Goal: Task Accomplishment & Management: Complete application form

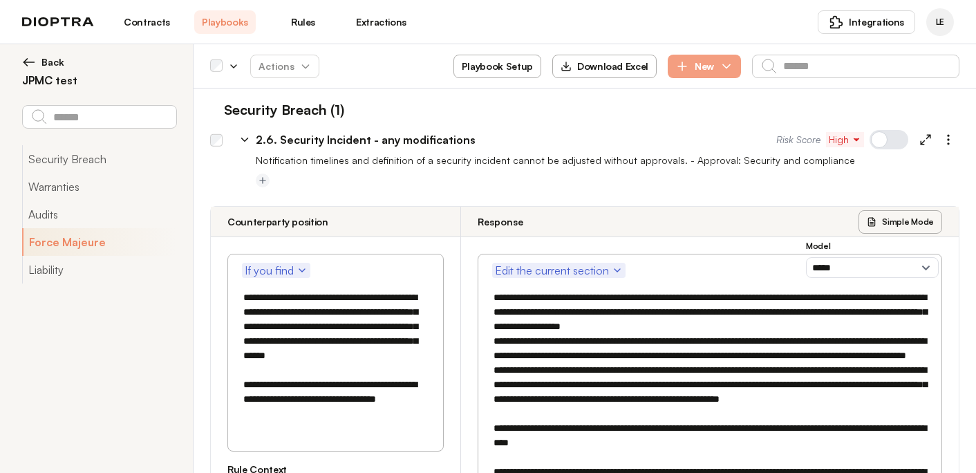
select select "*****"
select select "*******"
select select "*****"
select select "*******"
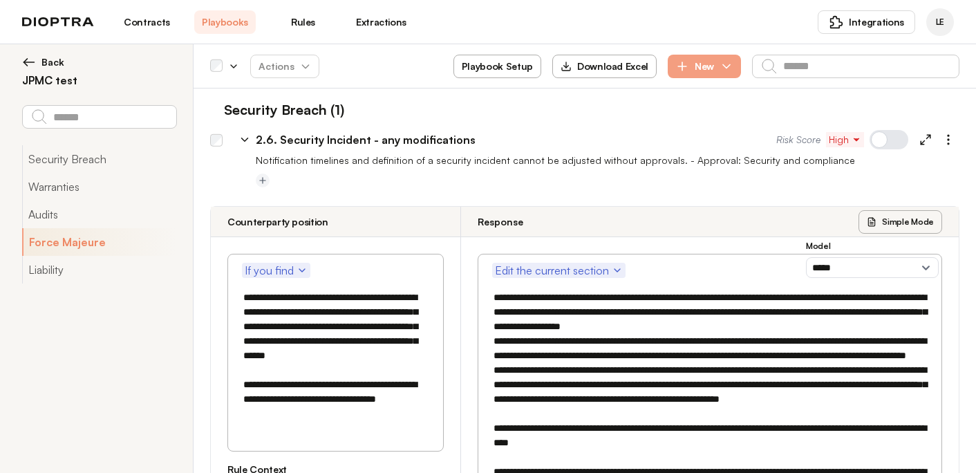
scroll to position [1416, 0]
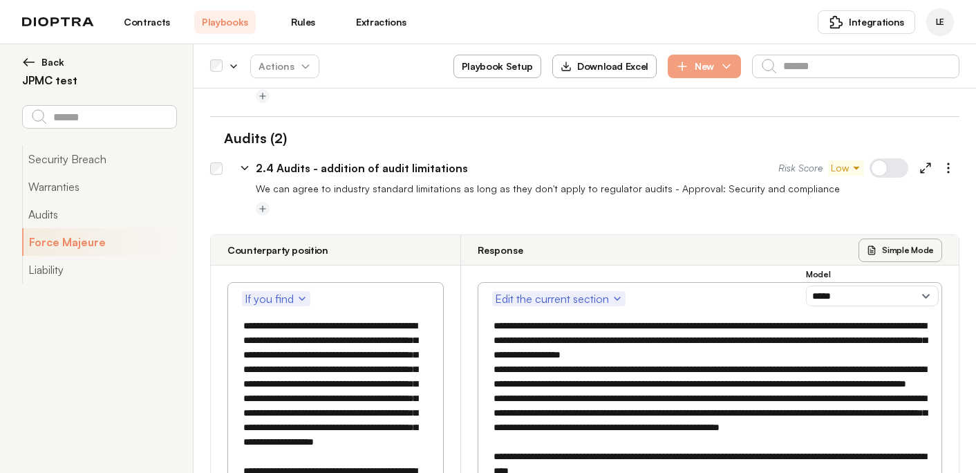
click at [56, 59] on span "Back" at bounding box center [52, 62] width 23 height 14
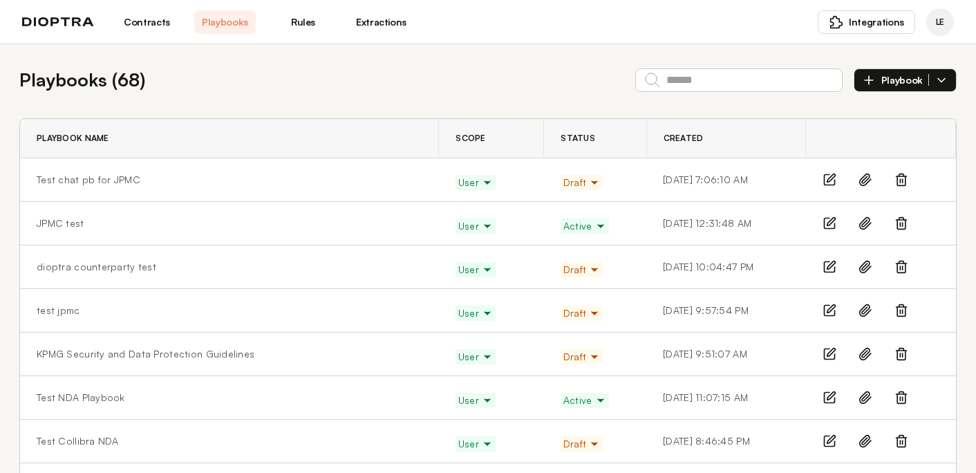
click at [896, 76] on span "Playbook" at bounding box center [905, 80] width 48 height 12
click at [892, 115] on li "Manually" at bounding box center [905, 112] width 102 height 28
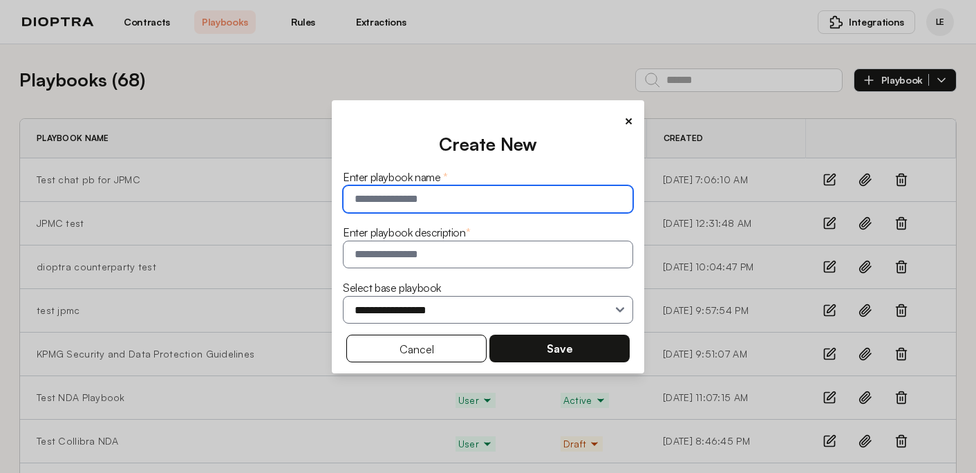
click at [447, 197] on input "text" at bounding box center [488, 199] width 290 height 28
type input "*****"
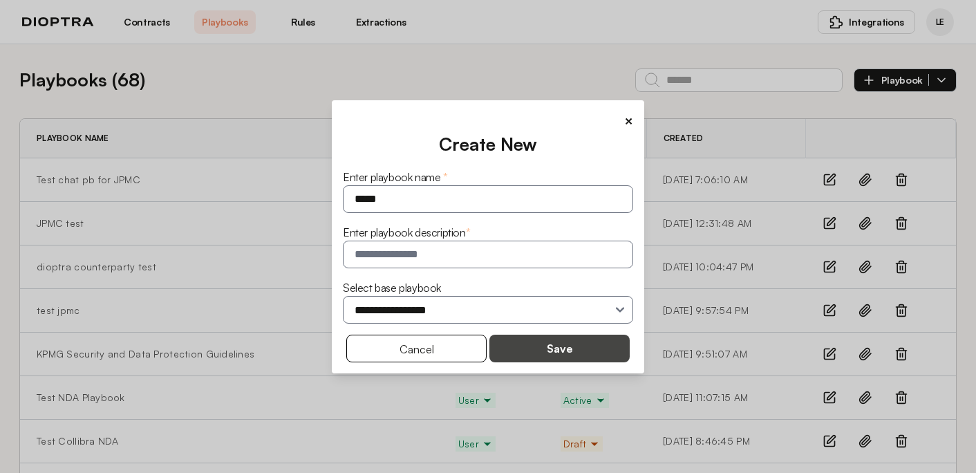
click at [573, 346] on button "Save" at bounding box center [559, 349] width 140 height 28
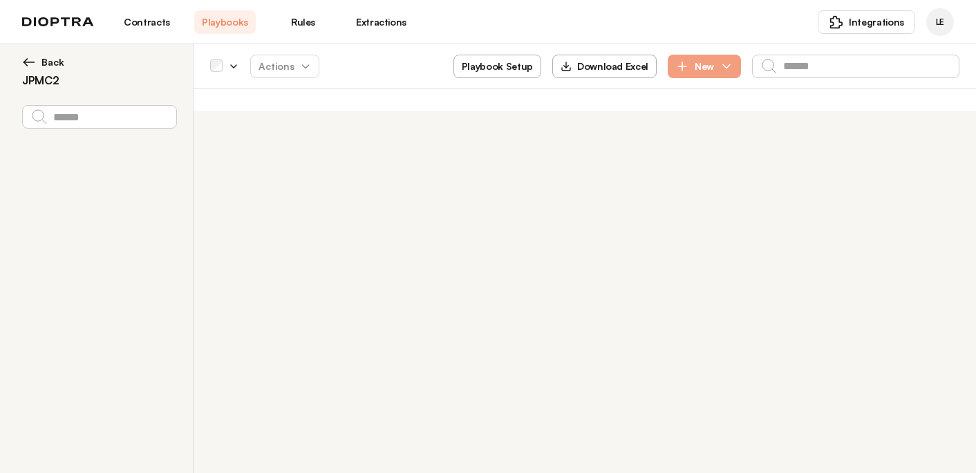
click at [513, 65] on button "Playbook Setup" at bounding box center [497, 67] width 88 height 24
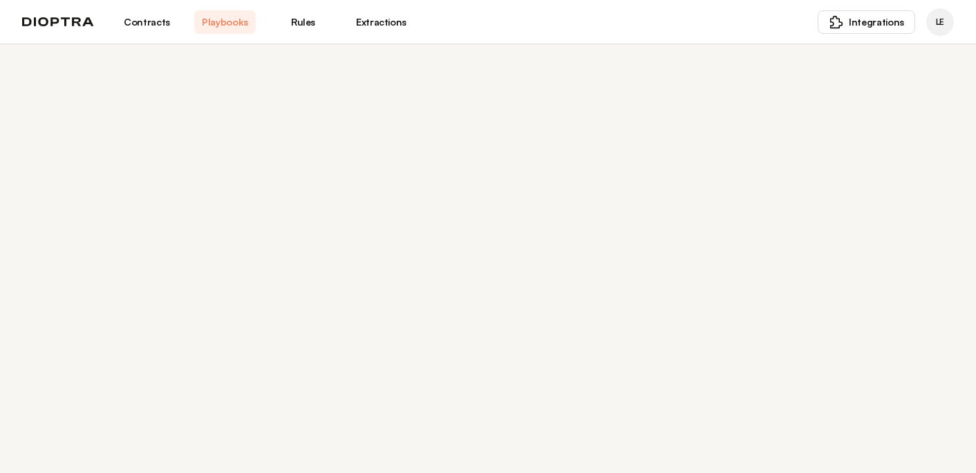
select select "******"
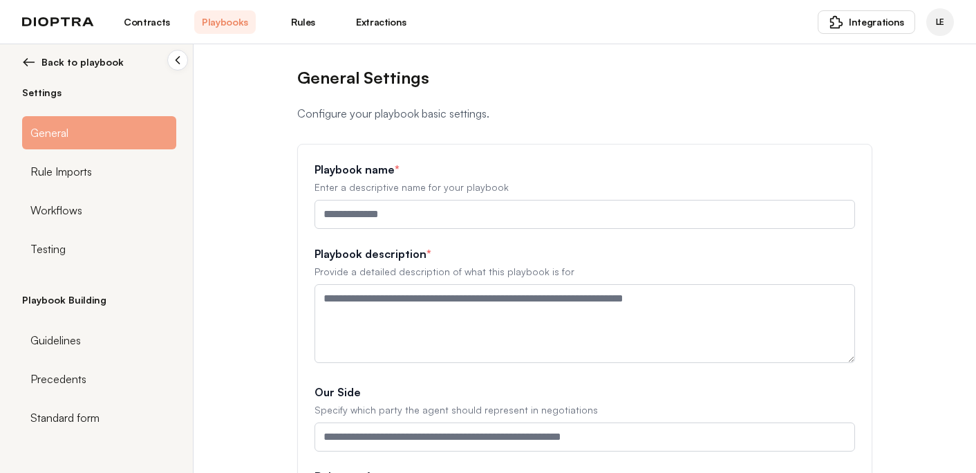
type input "*****"
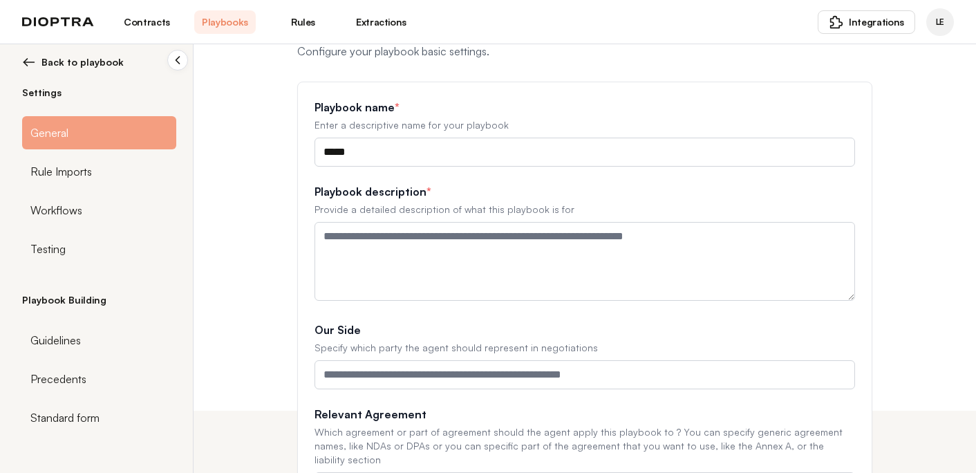
scroll to position [239, 0]
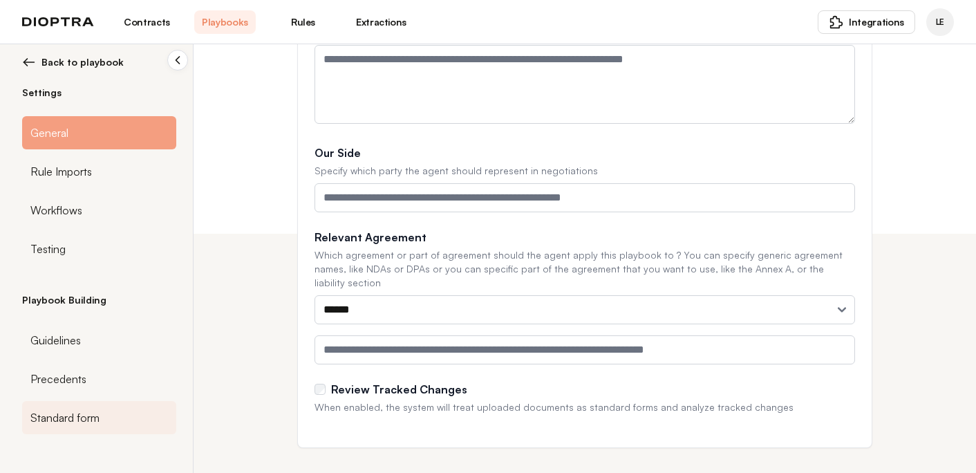
click at [45, 418] on span "Standard form" at bounding box center [64, 417] width 69 height 17
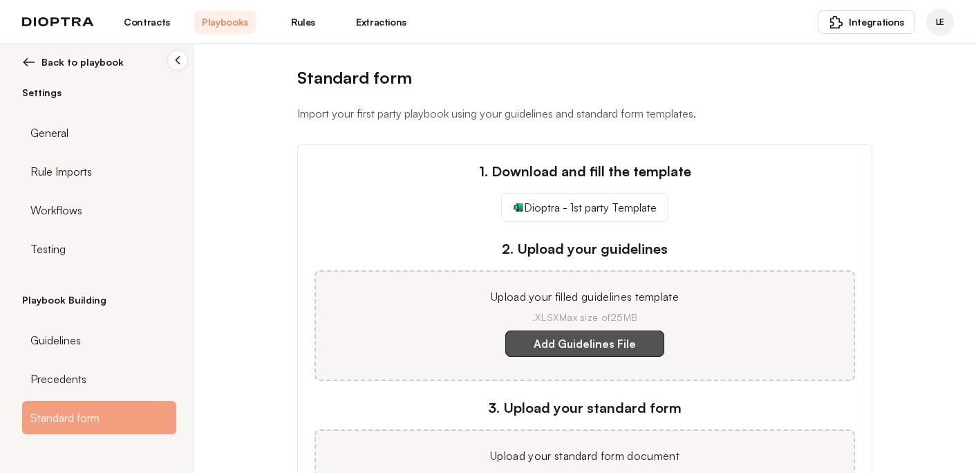
click at [585, 344] on label "Add Guidelines File" at bounding box center [584, 343] width 159 height 26
click at [0, 0] on template "Add Guidelines File" at bounding box center [0, 0] width 0 height 0
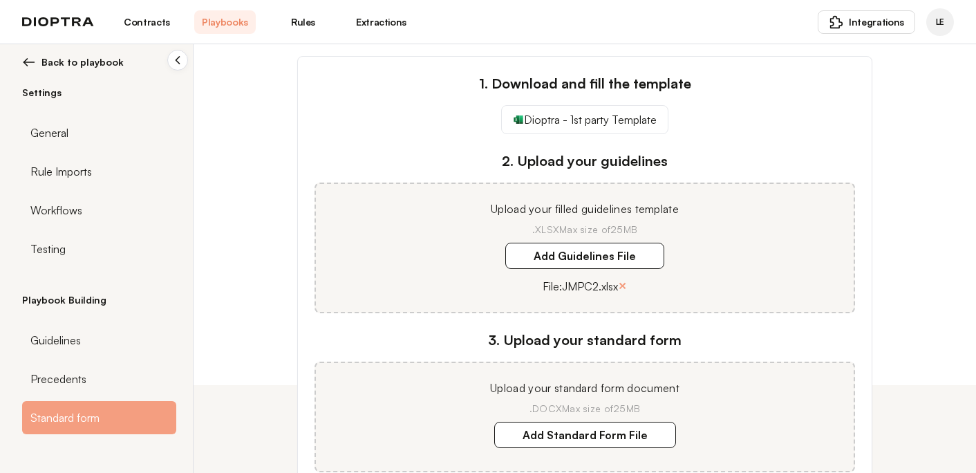
scroll to position [206, 0]
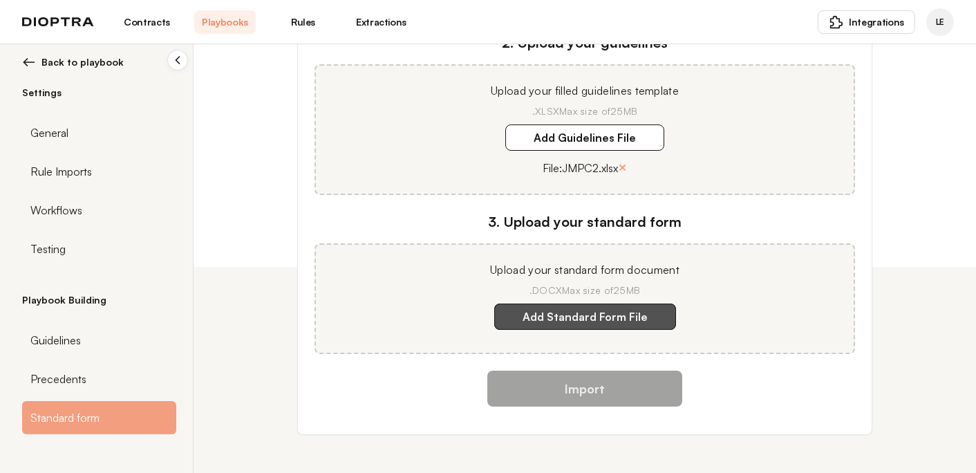
click at [553, 314] on label "Add Standard Form File" at bounding box center [585, 316] width 182 height 26
click at [0, 0] on document "Add Standard Form File" at bounding box center [0, 0] width 0 height 0
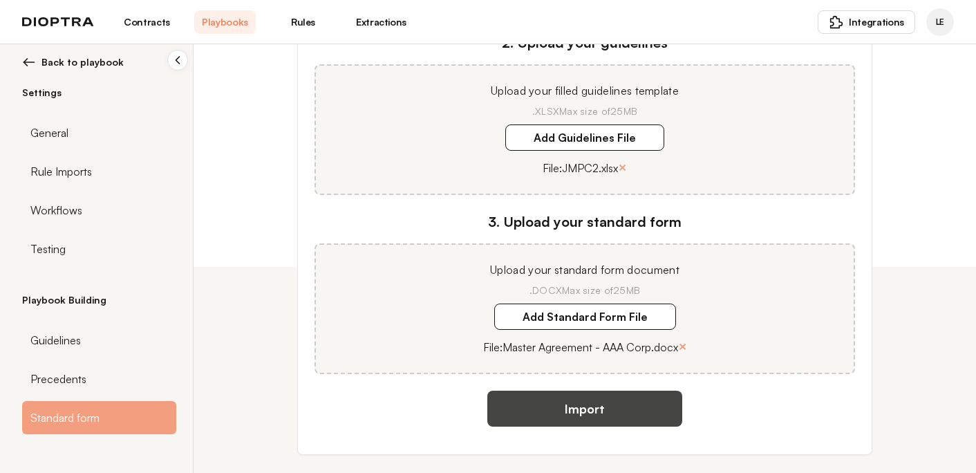
click at [561, 411] on button "Import" at bounding box center [584, 409] width 195 height 36
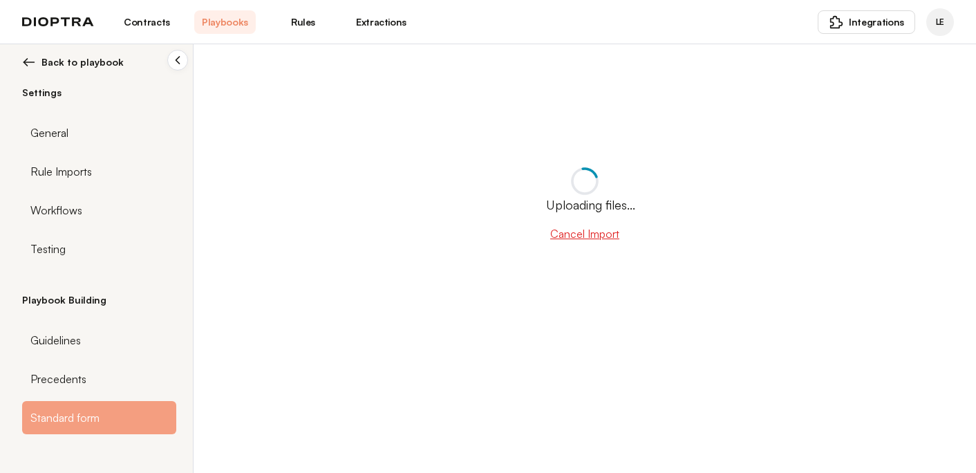
click at [95, 63] on span "Back to playbook" at bounding box center [82, 62] width 82 height 14
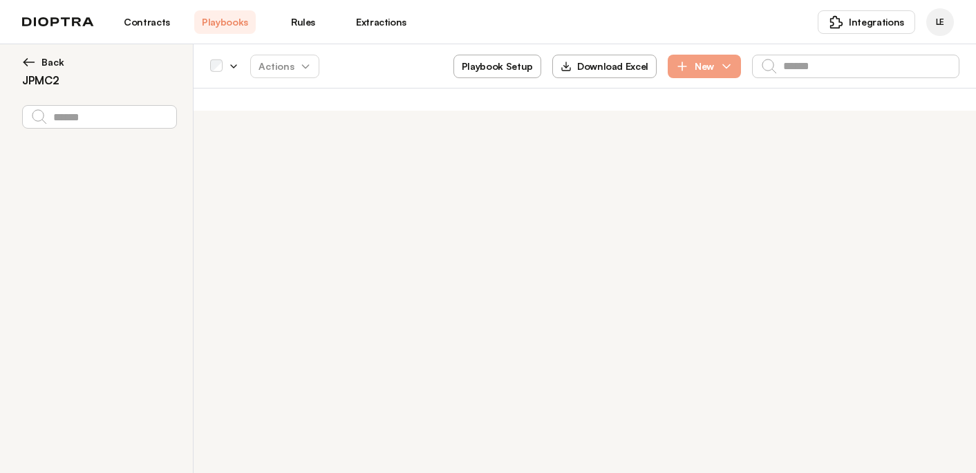
click at [34, 57] on img at bounding box center [29, 62] width 14 height 14
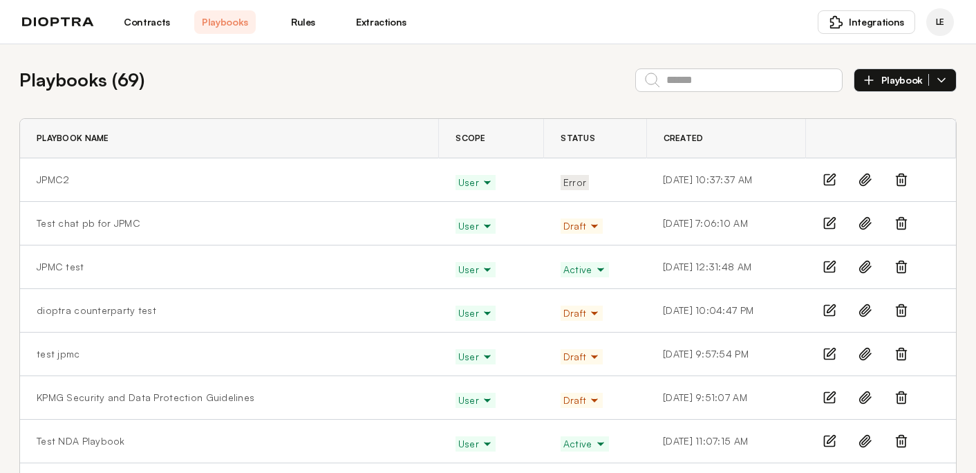
click at [563, 187] on span "Error" at bounding box center [574, 183] width 23 height 14
click at [563, 185] on span "Error" at bounding box center [574, 183] width 23 height 14
click at [899, 182] on icon at bounding box center [901, 180] width 14 height 14
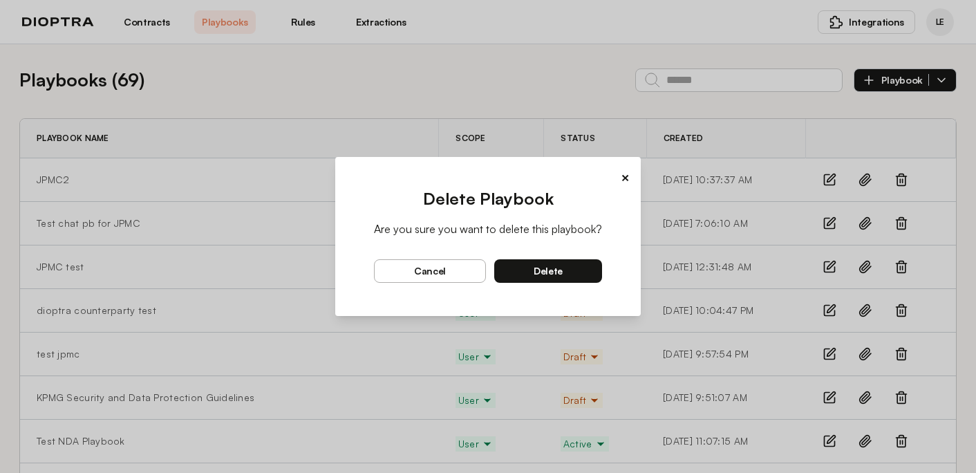
click at [558, 270] on span "delete" at bounding box center [548, 271] width 29 height 12
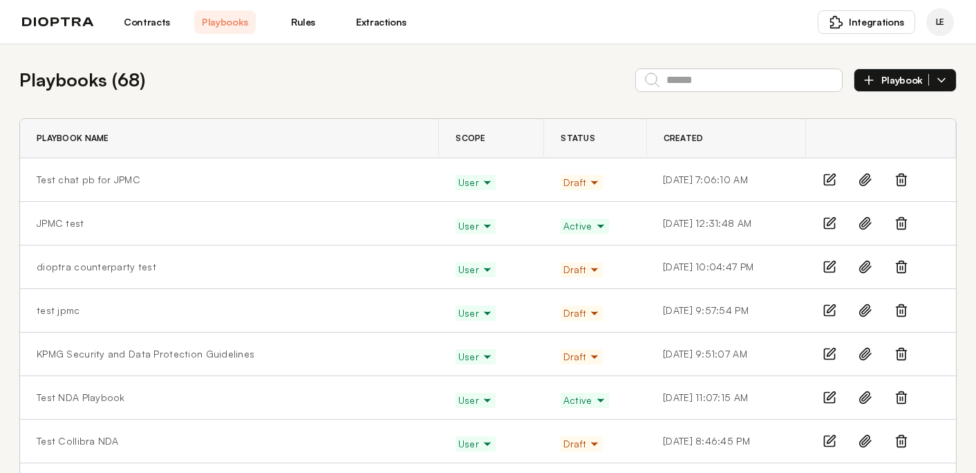
click at [899, 79] on span "Playbook" at bounding box center [905, 80] width 48 height 12
click at [892, 109] on li "Manually" at bounding box center [905, 112] width 102 height 28
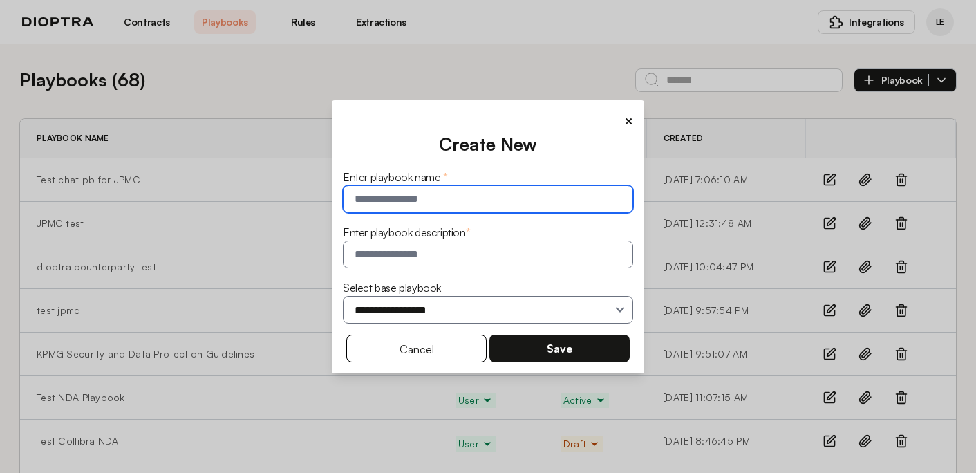
click at [386, 193] on input "text" at bounding box center [488, 199] width 290 height 28
type input "*****"
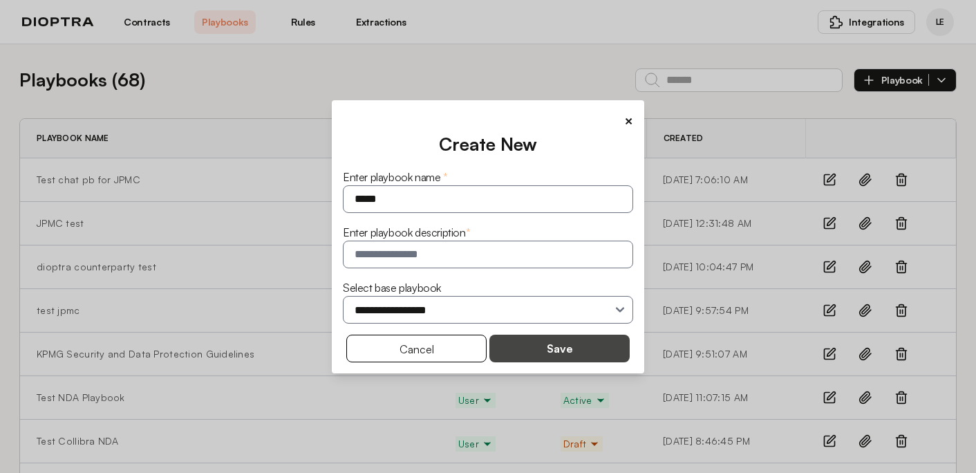
click at [534, 335] on button "Save" at bounding box center [559, 349] width 140 height 28
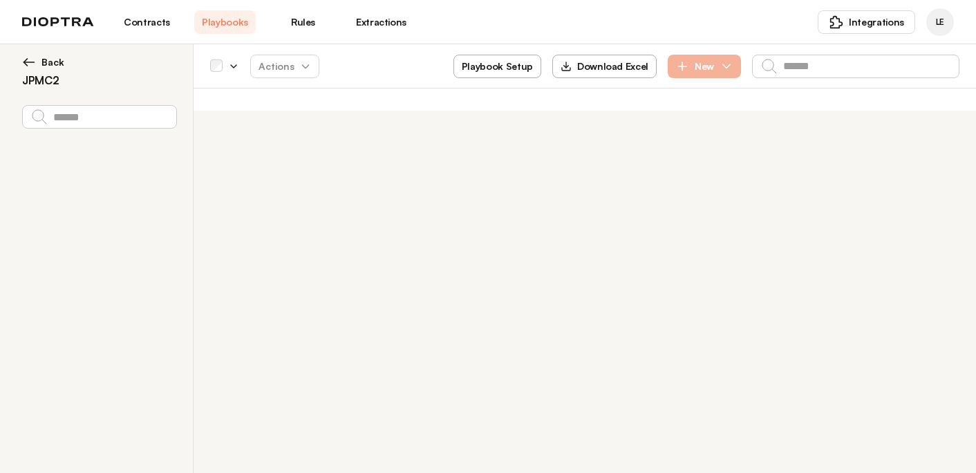
click at [675, 71] on icon "button" at bounding box center [682, 66] width 14 height 14
click at [523, 65] on button "Playbook Setup" at bounding box center [497, 67] width 88 height 24
select select "******"
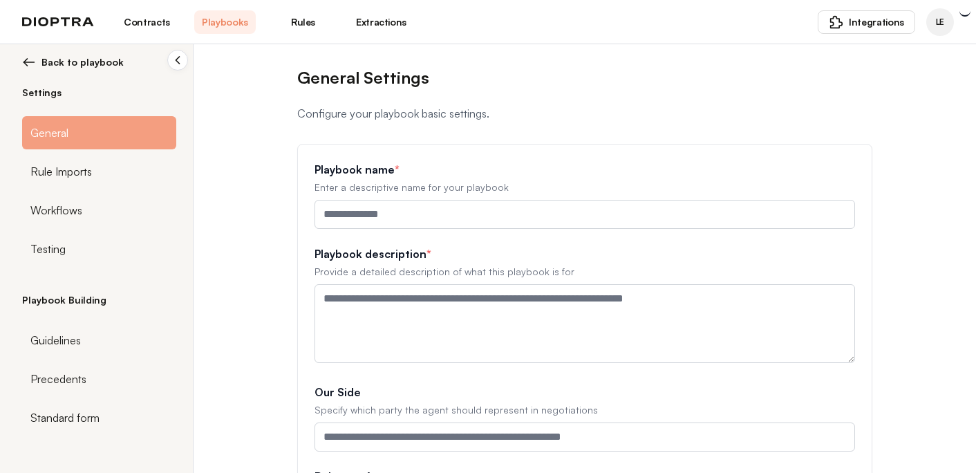
type input "*****"
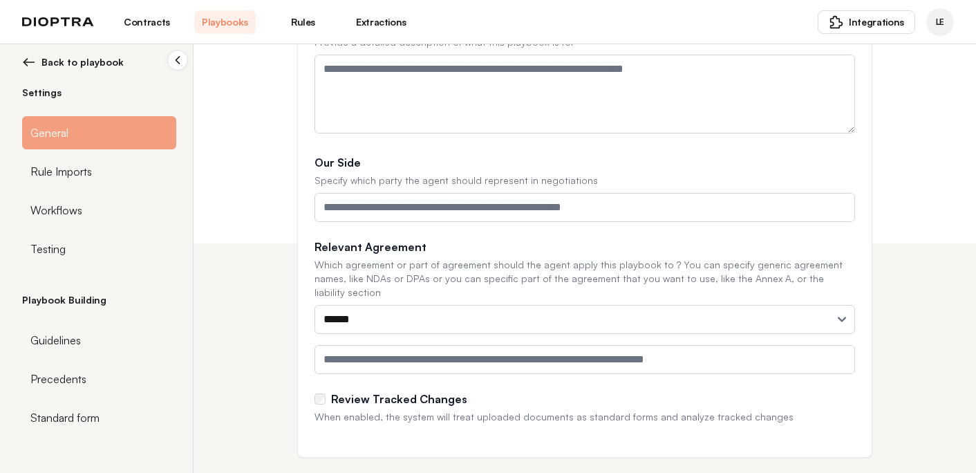
scroll to position [239, 0]
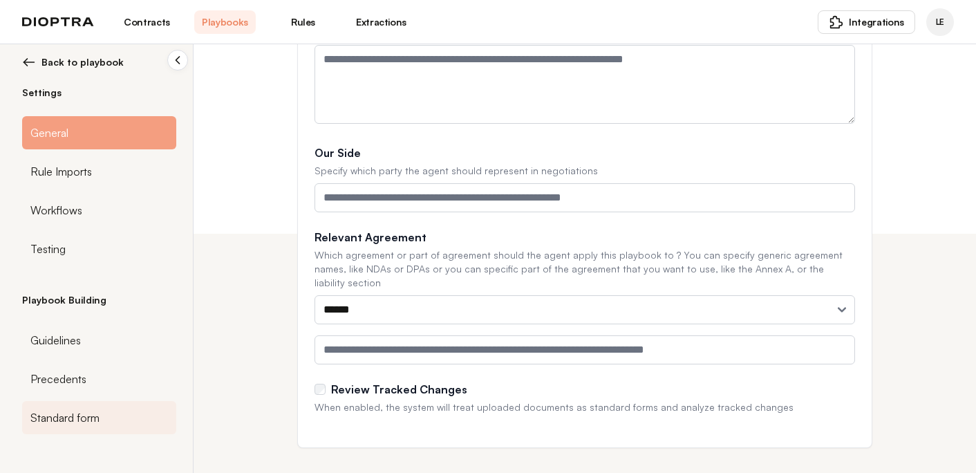
click at [102, 422] on div "Standard form" at bounding box center [99, 417] width 154 height 33
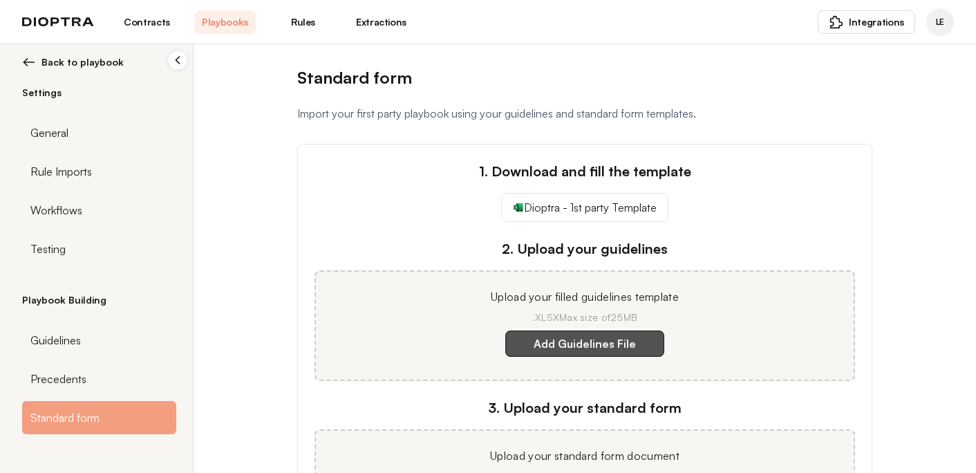
click at [565, 338] on label "Add Guidelines File" at bounding box center [584, 343] width 159 height 26
click at [0, 0] on template "Add Guidelines File" at bounding box center [0, 0] width 0 height 0
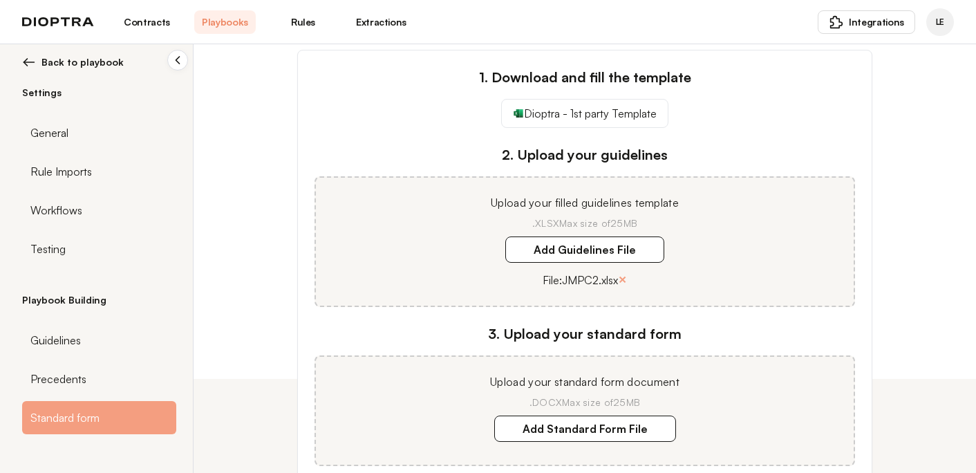
scroll to position [206, 0]
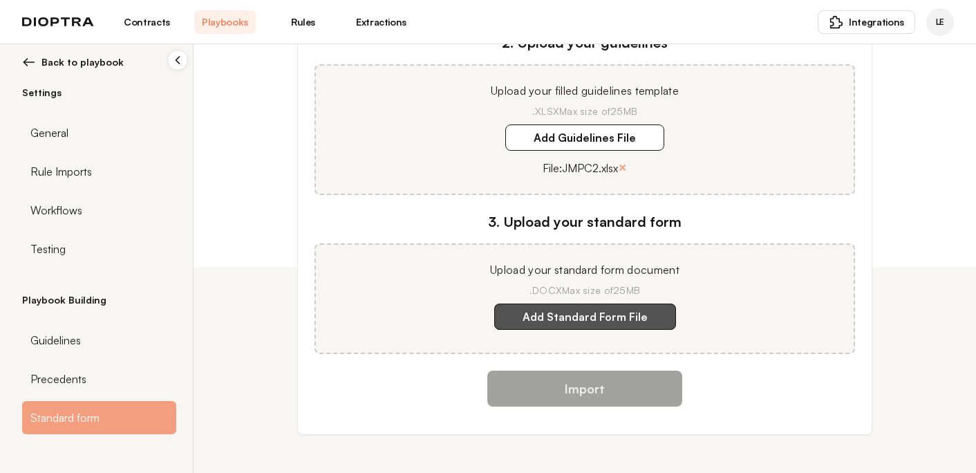
click at [599, 316] on label "Add Standard Form File" at bounding box center [585, 316] width 182 height 26
click at [0, 0] on document "Add Standard Form File" at bounding box center [0, 0] width 0 height 0
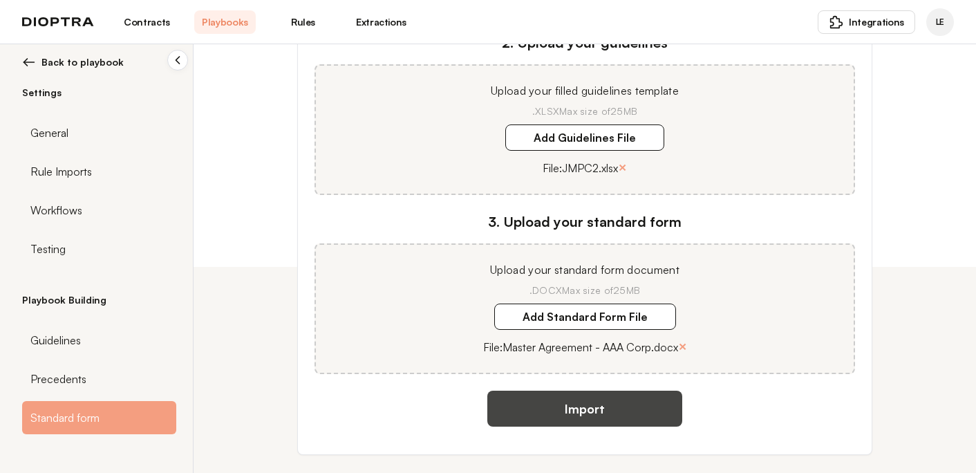
click at [630, 403] on button "Import" at bounding box center [584, 409] width 195 height 36
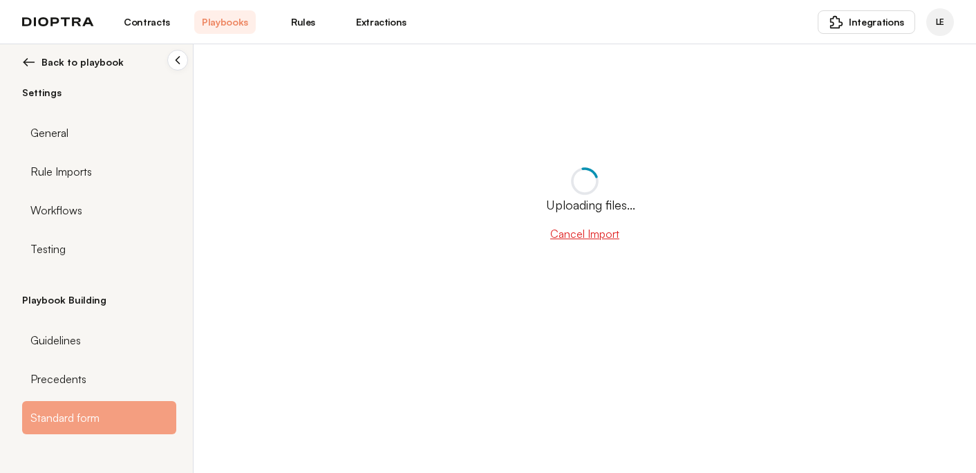
click at [100, 60] on span "Back to playbook" at bounding box center [82, 62] width 82 height 14
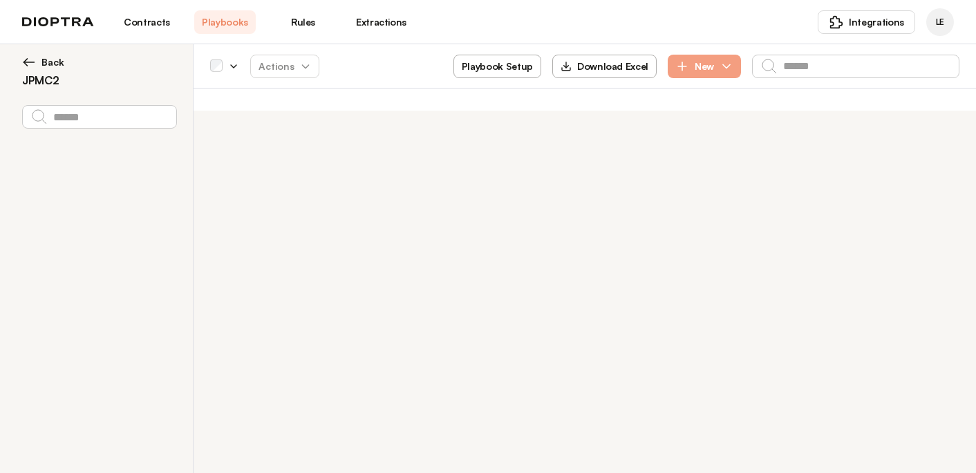
click at [138, 21] on link "Contracts" at bounding box center [147, 22] width 62 height 24
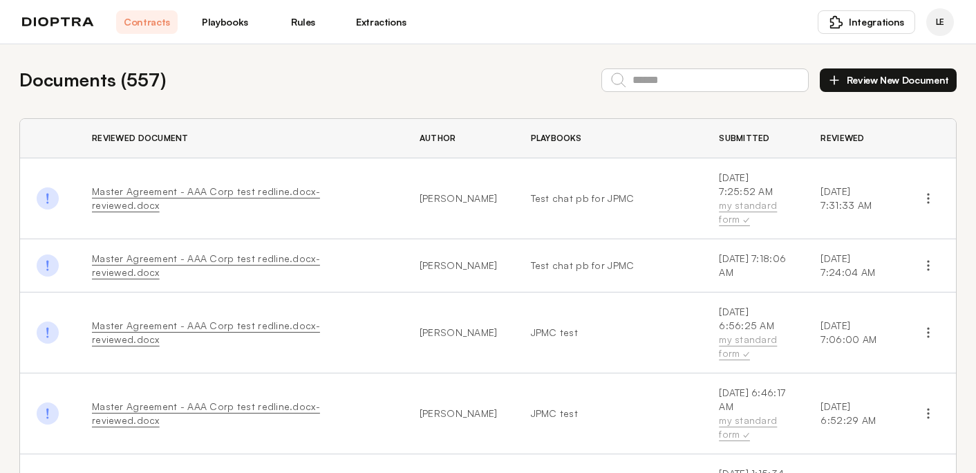
click at [229, 18] on link "Playbooks" at bounding box center [225, 22] width 62 height 24
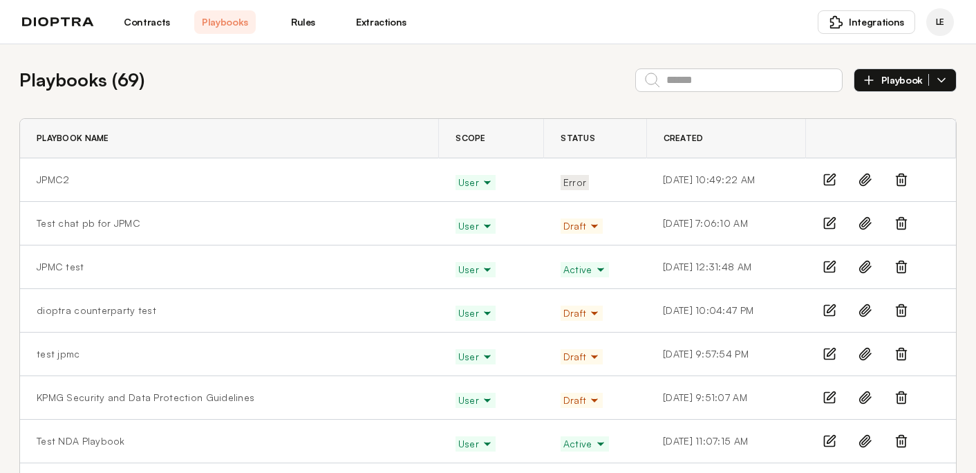
click at [563, 180] on span "Error" at bounding box center [574, 183] width 23 height 14
click at [68, 175] on link "JPMC2" at bounding box center [53, 180] width 32 height 14
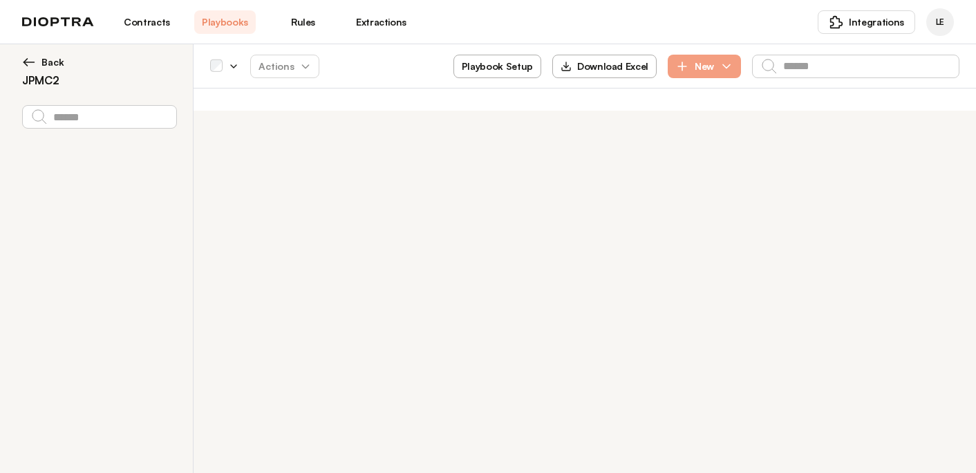
click at [39, 65] on button "Back" at bounding box center [99, 62] width 154 height 14
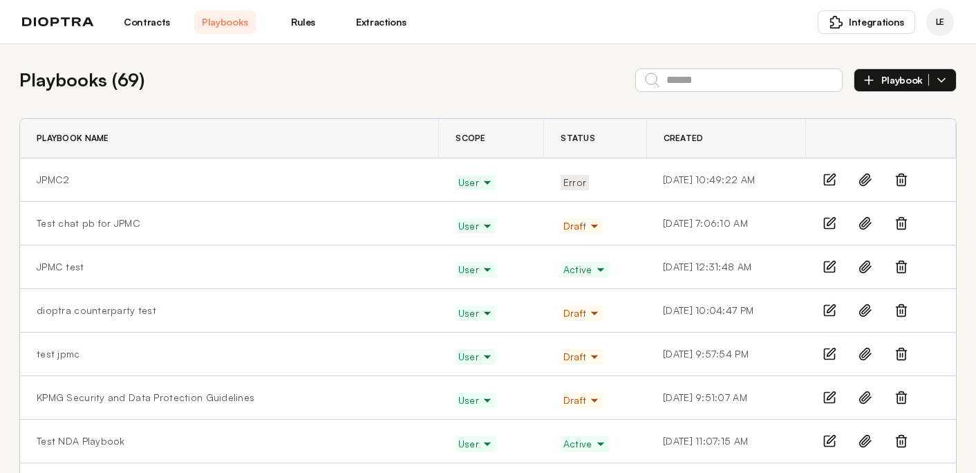
click at [902, 180] on line at bounding box center [902, 180] width 0 height 3
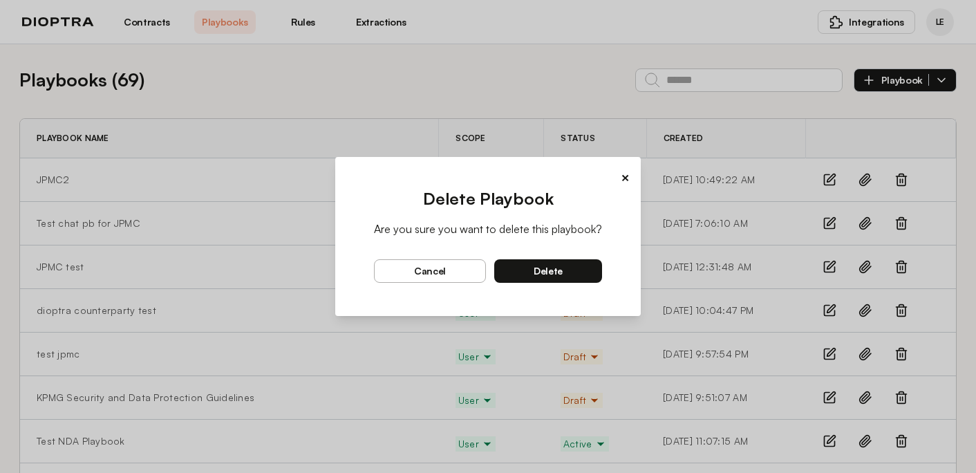
click at [578, 278] on button "delete" at bounding box center [548, 271] width 108 height 24
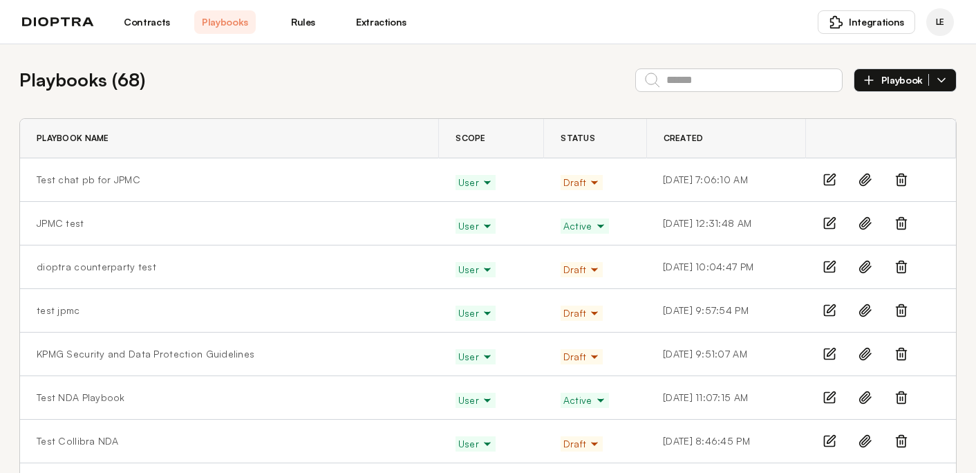
click at [910, 84] on span "Playbook" at bounding box center [905, 80] width 48 height 12
click at [883, 118] on li "Manually" at bounding box center [905, 112] width 102 height 28
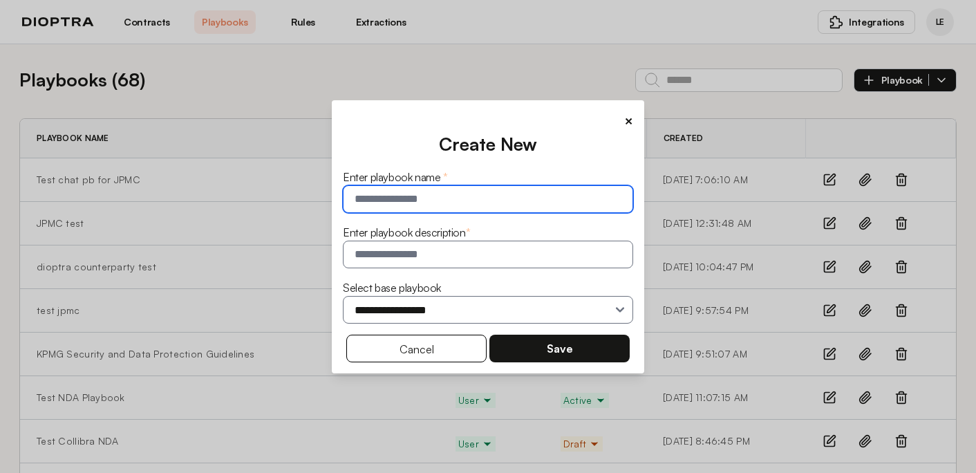
click at [505, 196] on input "text" at bounding box center [488, 199] width 290 height 28
type input "*"
type input "**********"
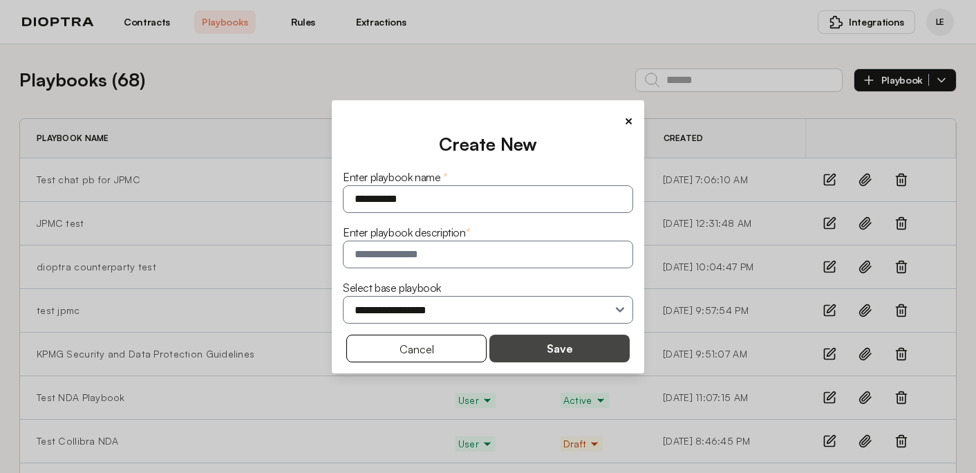
click at [610, 351] on button "Save" at bounding box center [559, 349] width 140 height 28
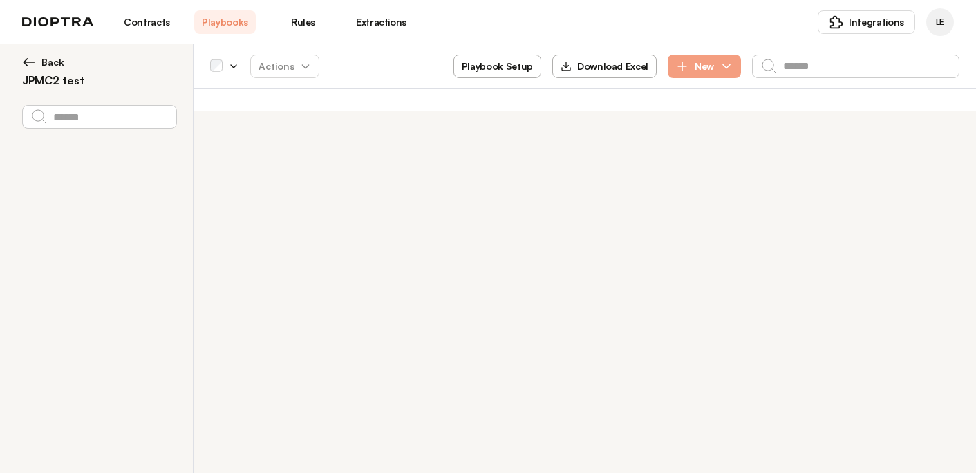
click at [507, 73] on button "Playbook Setup" at bounding box center [497, 67] width 88 height 24
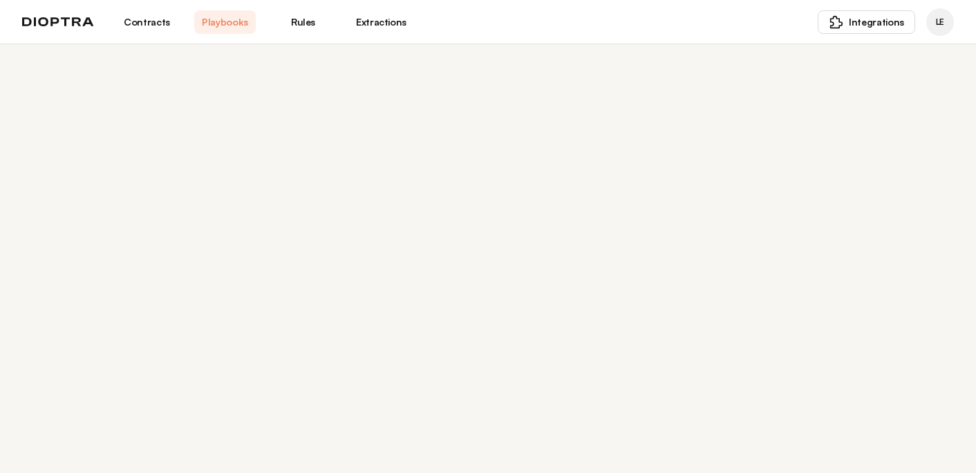
select select "******"
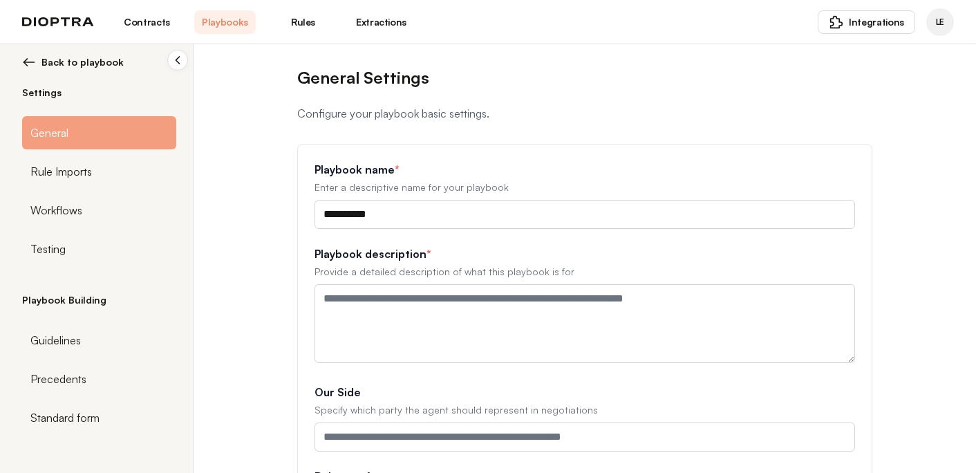
scroll to position [239, 0]
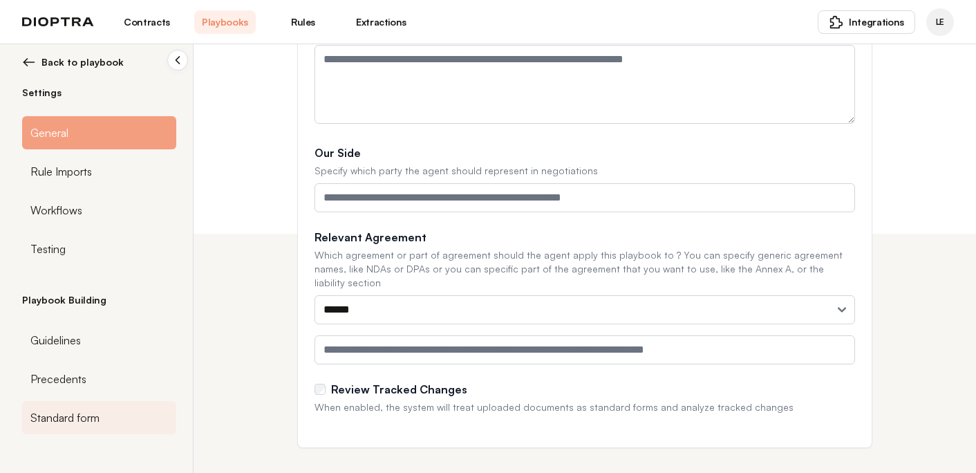
click at [104, 423] on div "Standard form" at bounding box center [99, 417] width 154 height 33
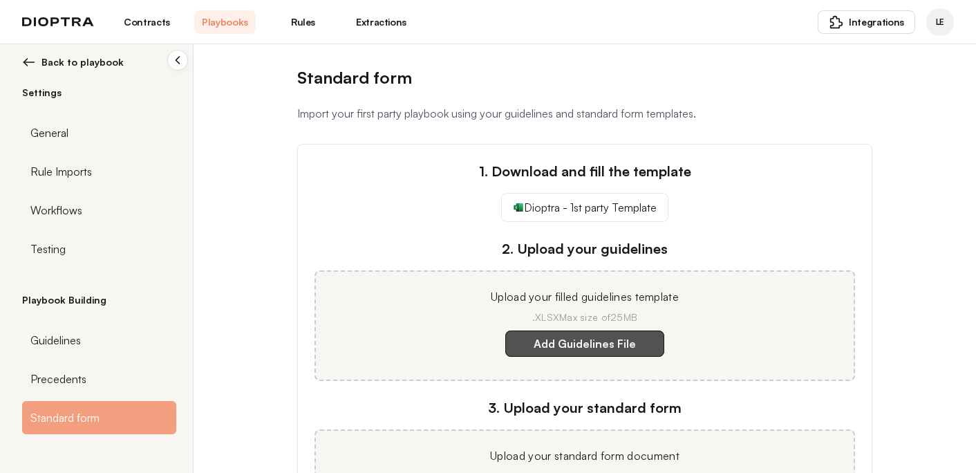
click at [567, 338] on label "Add Guidelines File" at bounding box center [584, 343] width 159 height 26
click at [0, 0] on template "Add Guidelines File" at bounding box center [0, 0] width 0 height 0
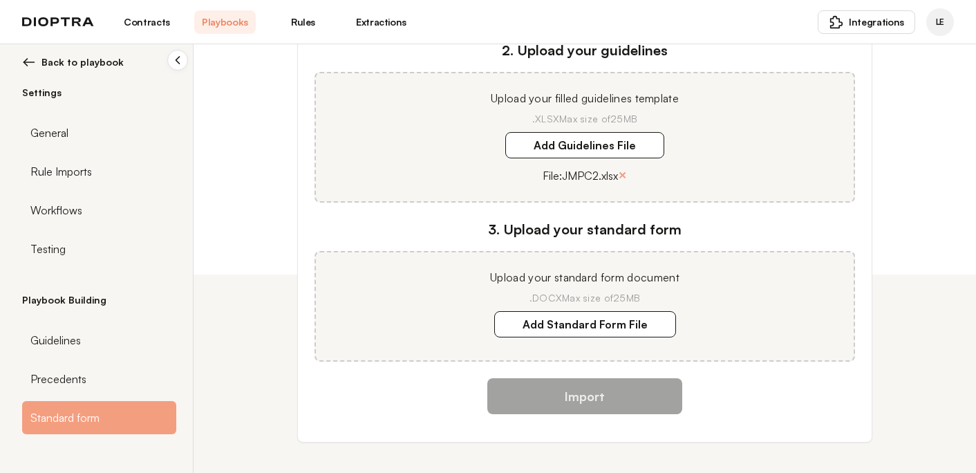
scroll to position [206, 0]
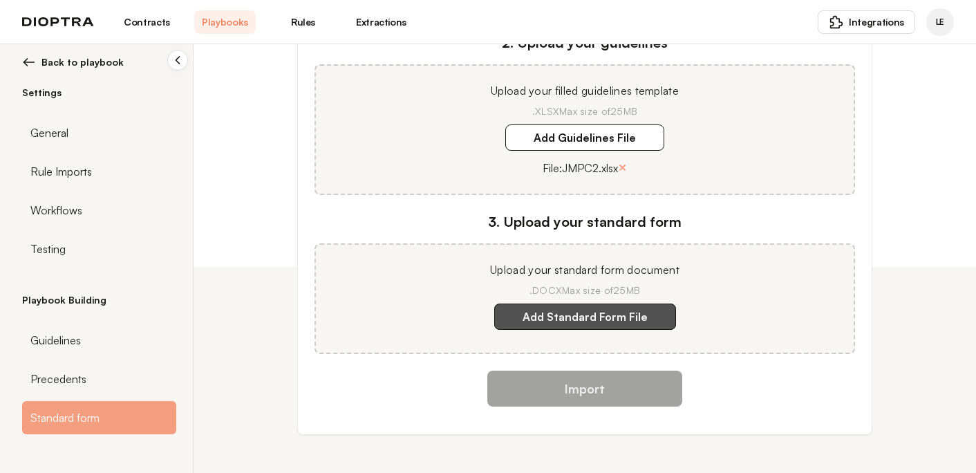
click at [547, 323] on label "Add Standard Form File" at bounding box center [585, 316] width 182 height 26
click at [0, 0] on document "Add Standard Form File" at bounding box center [0, 0] width 0 height 0
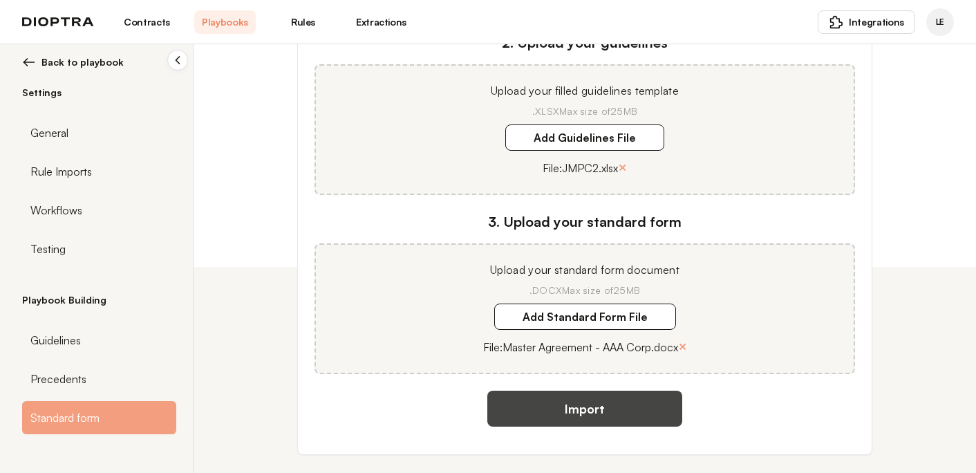
click at [637, 406] on button "Import" at bounding box center [584, 409] width 195 height 36
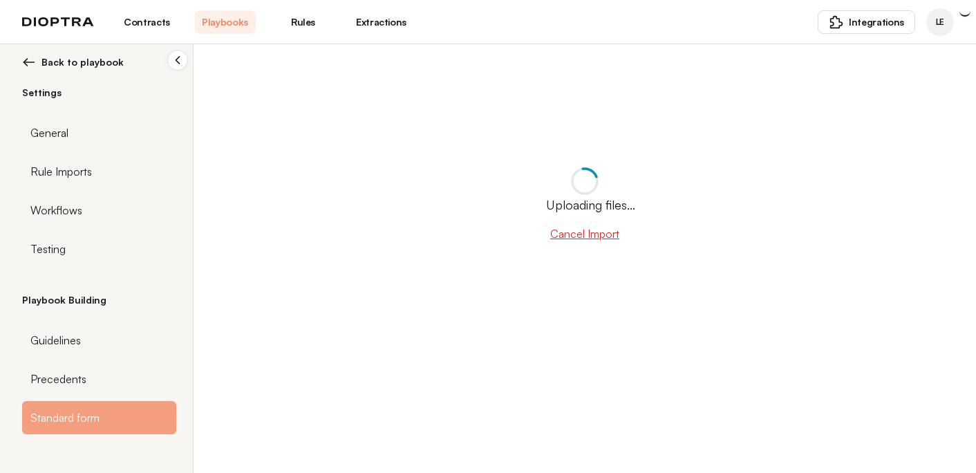
click at [70, 68] on span "Back to playbook" at bounding box center [82, 62] width 82 height 14
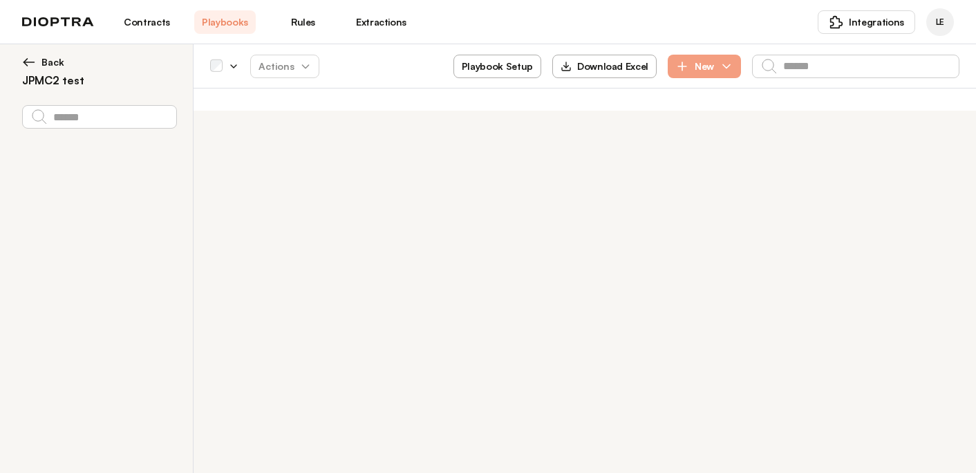
click at [36, 73] on h2 "JPMC2 test" at bounding box center [99, 80] width 154 height 17
click at [220, 24] on link "Playbooks" at bounding box center [225, 22] width 62 height 24
